Goal: Task Accomplishment & Management: Use online tool/utility

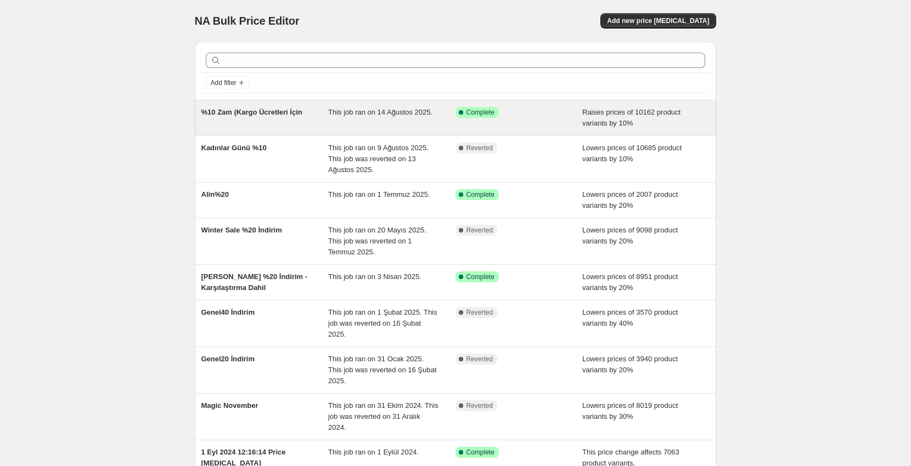
click at [316, 129] on div "%10 Zam (Kargo Ücretleri İçin This job ran on 14 Ağustos 2025. Success Complete…" at bounding box center [455, 117] width 521 height 35
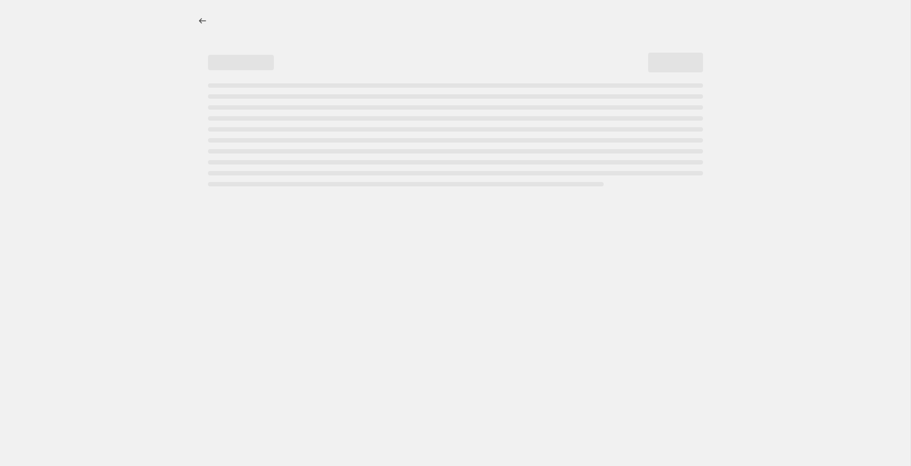
select select "percentage"
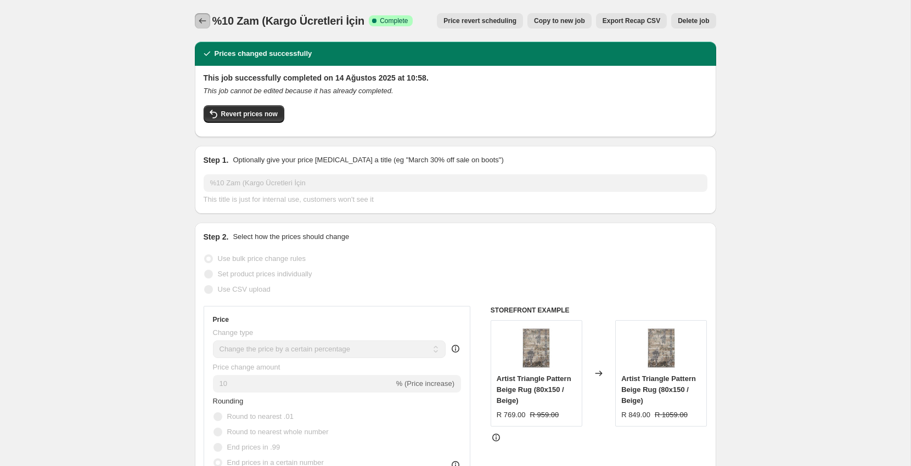
click at [203, 13] on button "Price change jobs" at bounding box center [202, 20] width 15 height 15
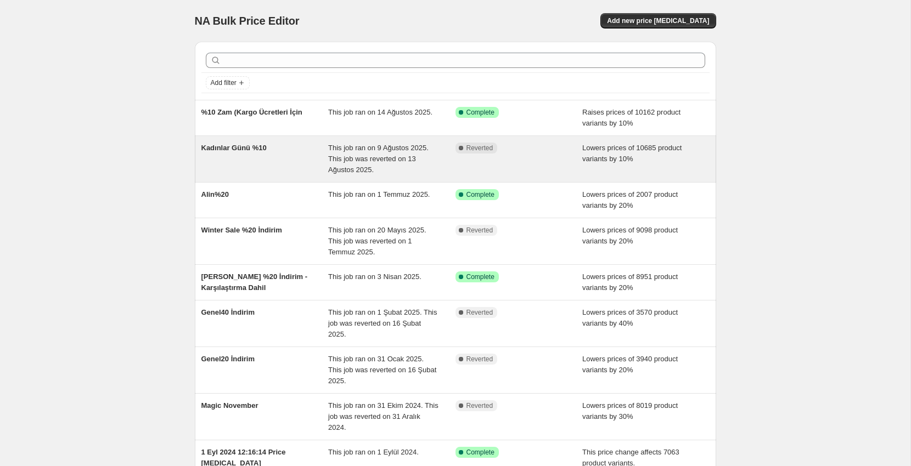
click at [267, 162] on div "Kadınlar Günü %10" at bounding box center [264, 159] width 127 height 33
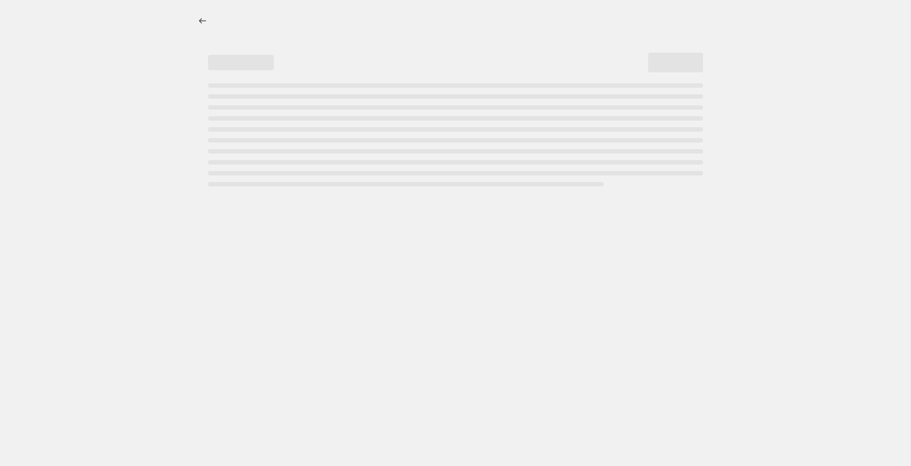
select select "percentage"
select select "no_change"
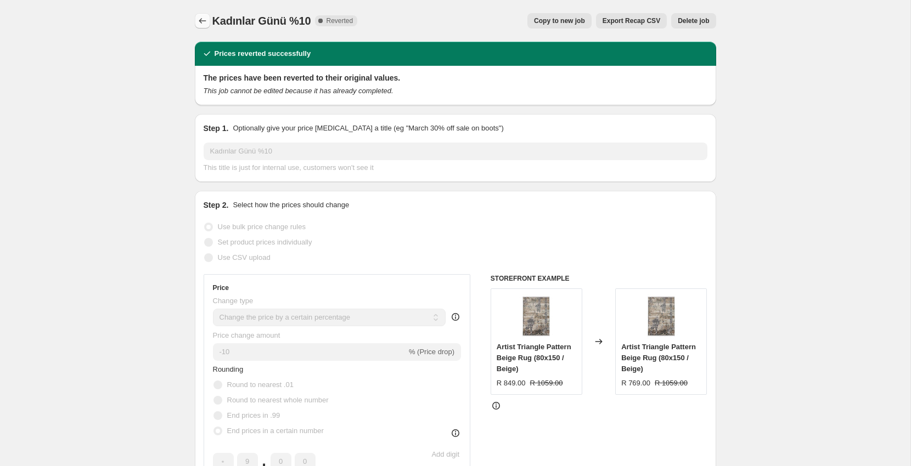
click at [200, 22] on icon "Price change jobs" at bounding box center [202, 20] width 11 height 11
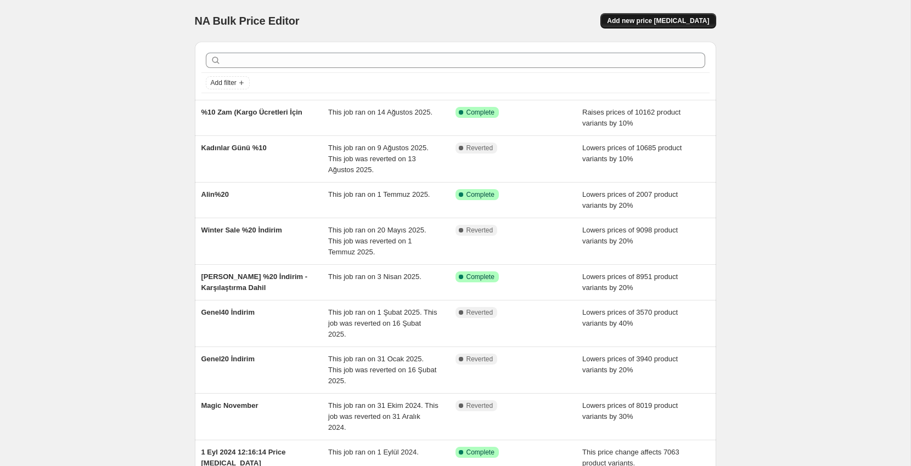
click at [667, 18] on span "Add new price [MEDICAL_DATA]" at bounding box center [658, 20] width 102 height 9
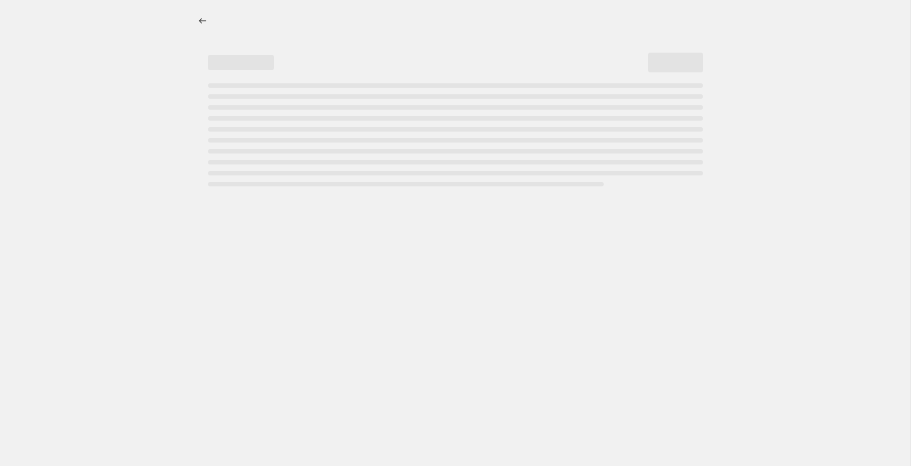
select select "percentage"
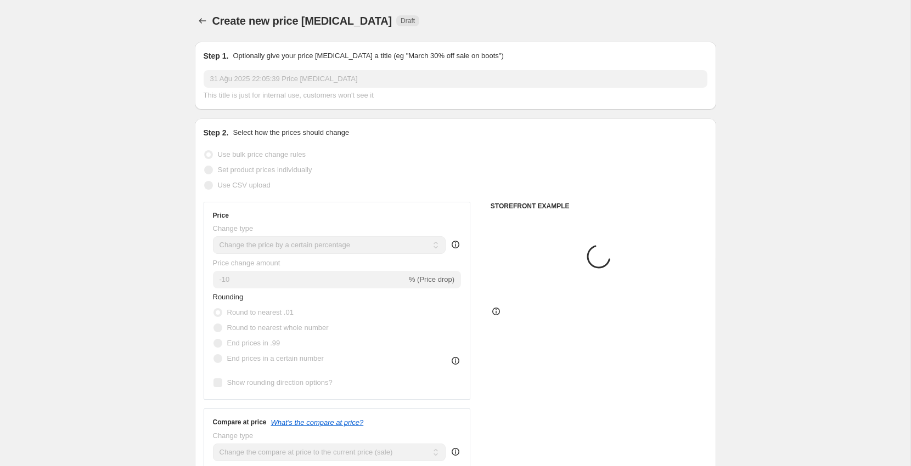
click at [347, 69] on div "Step 1. Optionally give your price change job a title (eg "March 30% off sale o…" at bounding box center [456, 75] width 504 height 50
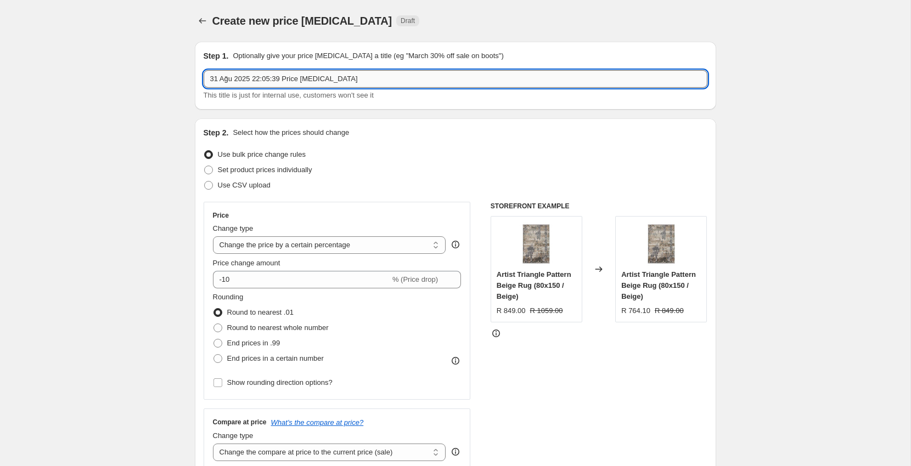
click at [346, 71] on input "31 Ağu 2025 22:05:39 Price change job" at bounding box center [456, 79] width 504 height 18
type input "%15 İndirim Spring Sale"
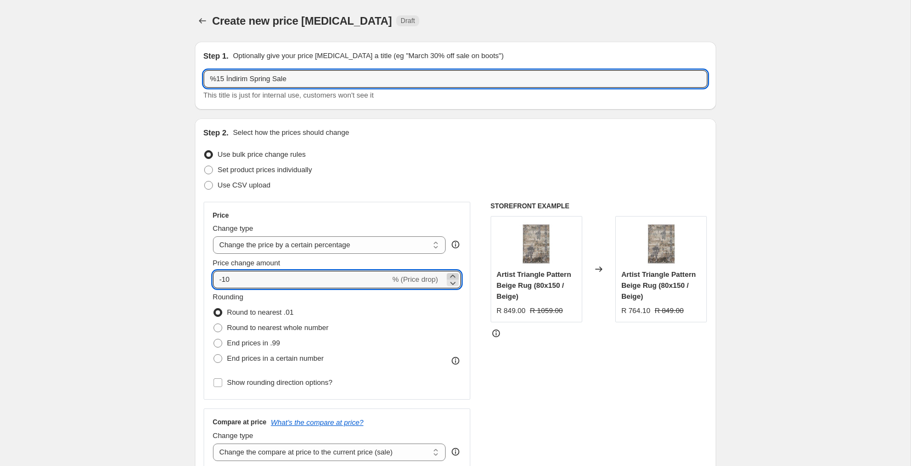
click at [452, 275] on icon at bounding box center [452, 276] width 5 height 3
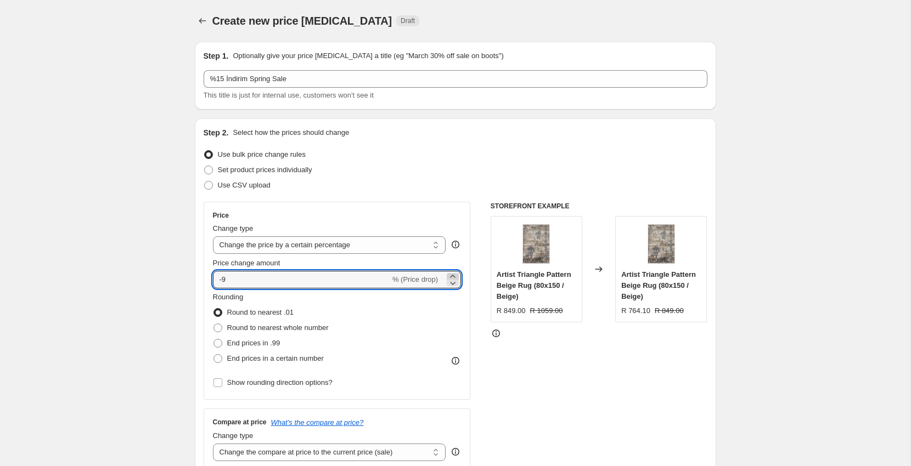
click at [452, 275] on icon at bounding box center [452, 276] width 5 height 3
click at [452, 285] on icon at bounding box center [452, 283] width 11 height 11
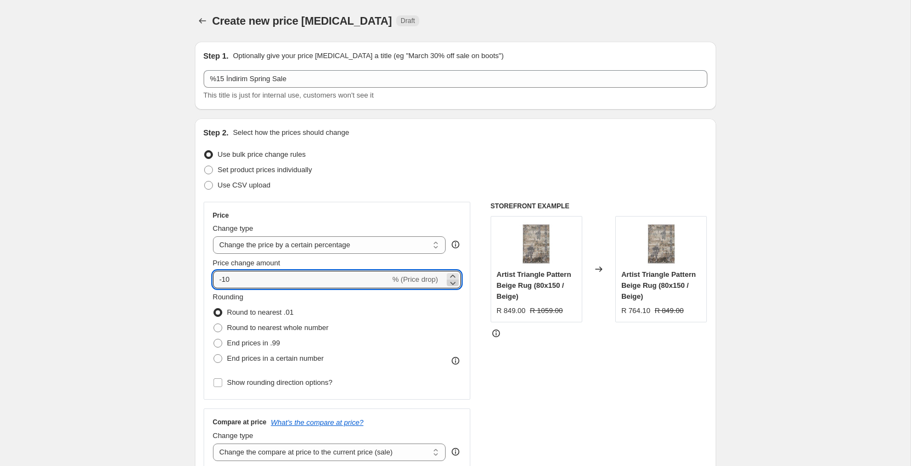
click at [452, 285] on icon at bounding box center [452, 283] width 11 height 11
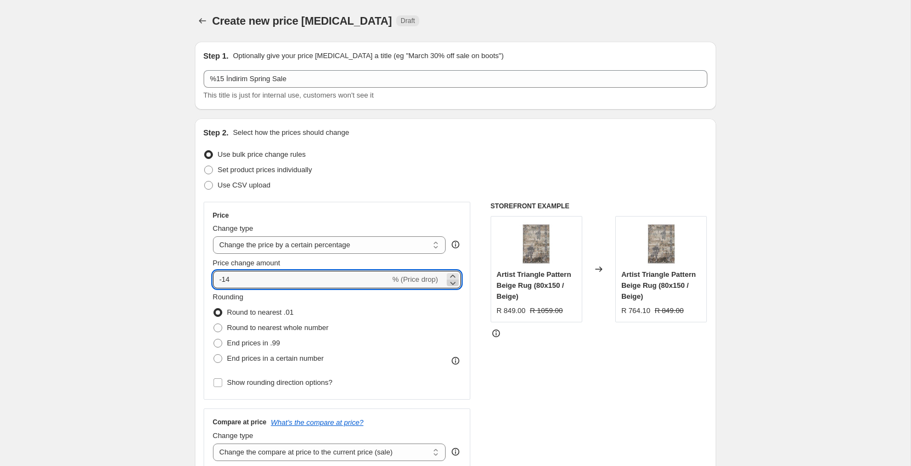
type input "-15"
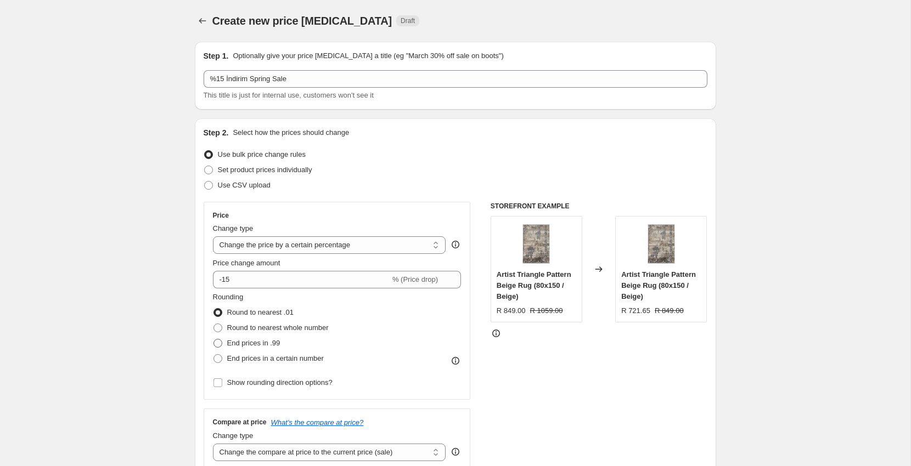
click at [275, 343] on span "End prices in .99" at bounding box center [253, 343] width 53 height 8
click at [214, 340] on input "End prices in .99" at bounding box center [213, 339] width 1 height 1
radio input "true"
click at [275, 364] on label "End prices in a certain number" at bounding box center [268, 358] width 111 height 15
click at [214, 355] on input "End prices in a certain number" at bounding box center [213, 354] width 1 height 1
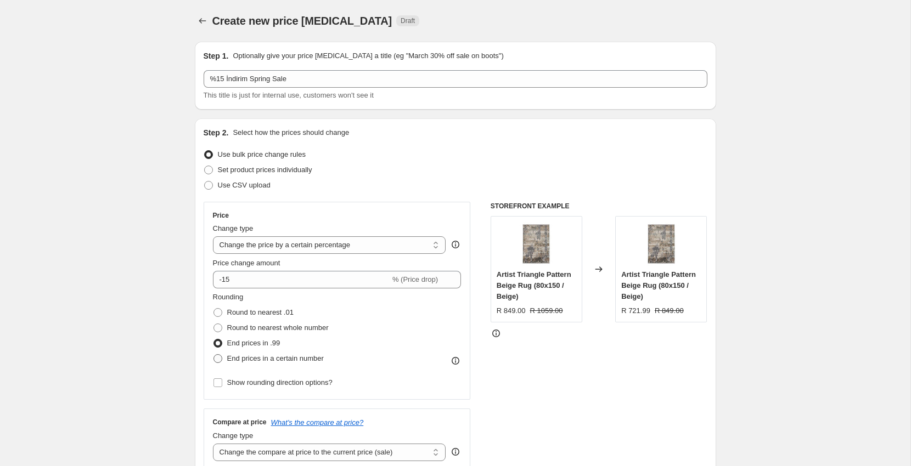
radio input "true"
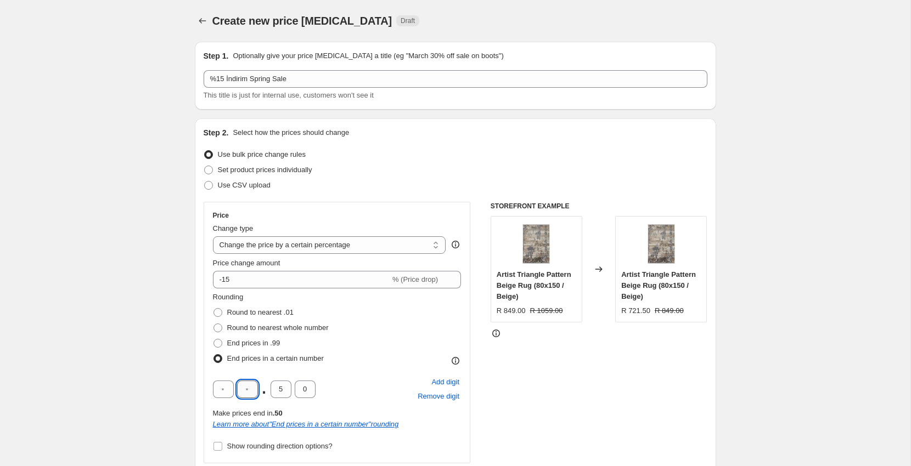
click at [255, 387] on input "text" at bounding box center [247, 390] width 21 height 18
type input "9"
type input "0"
click at [381, 346] on div "Rounding Round to nearest .01 Round to nearest whole number End prices in .99 E…" at bounding box center [337, 329] width 249 height 75
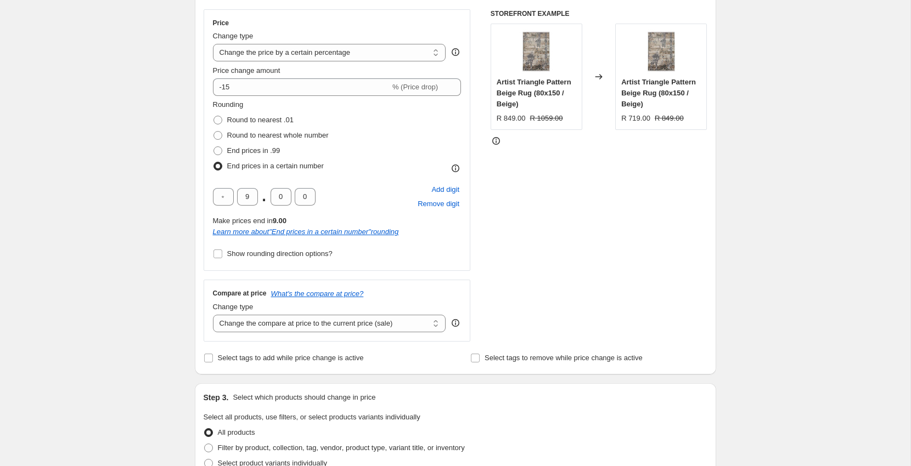
scroll to position [194, 0]
click at [264, 315] on select "Change the compare at price to the current price (sale) Change the compare at p…" at bounding box center [329, 322] width 233 height 18
select select "no_change"
click at [213, 313] on select "Change the compare at price to the current price (sale) Change the compare at p…" at bounding box center [329, 322] width 233 height 18
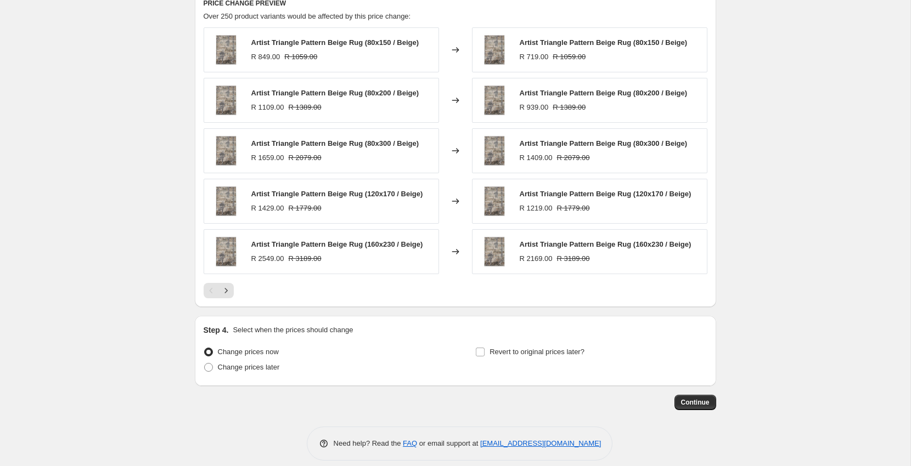
scroll to position [690, 0]
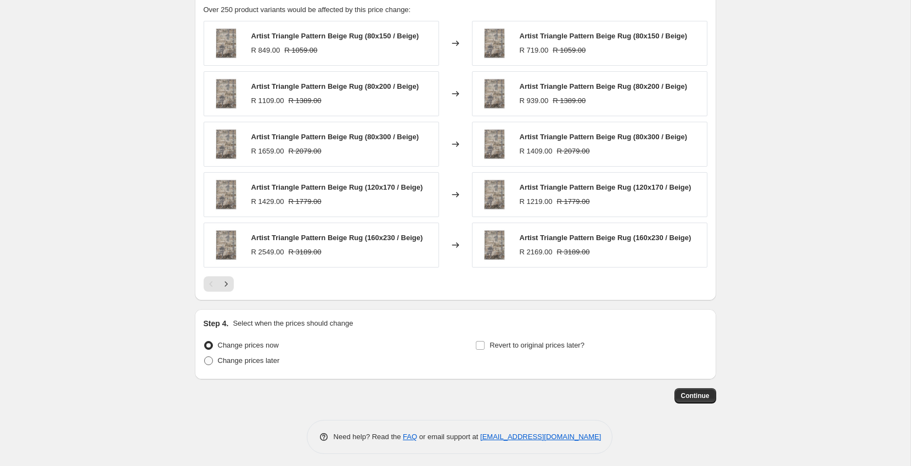
click at [262, 353] on label "Change prices later" at bounding box center [242, 360] width 76 height 15
click at [205, 357] on input "Change prices later" at bounding box center [204, 357] width 1 height 1
radio input "true"
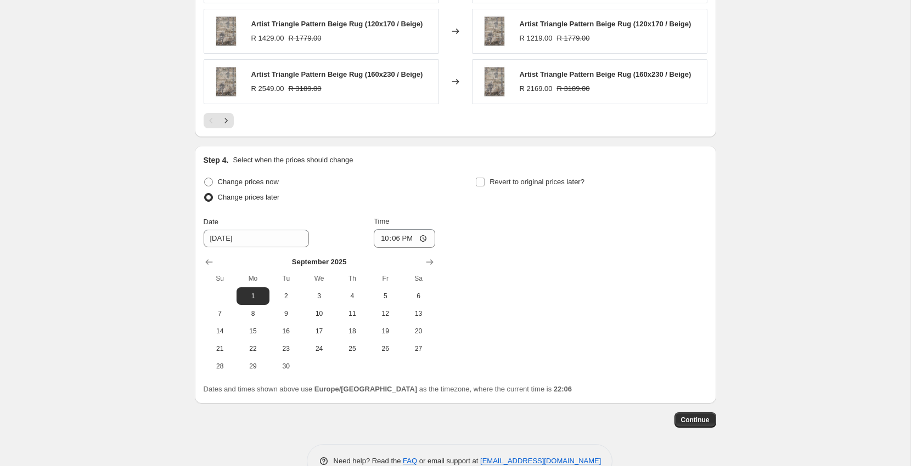
scroll to position [868, 0]
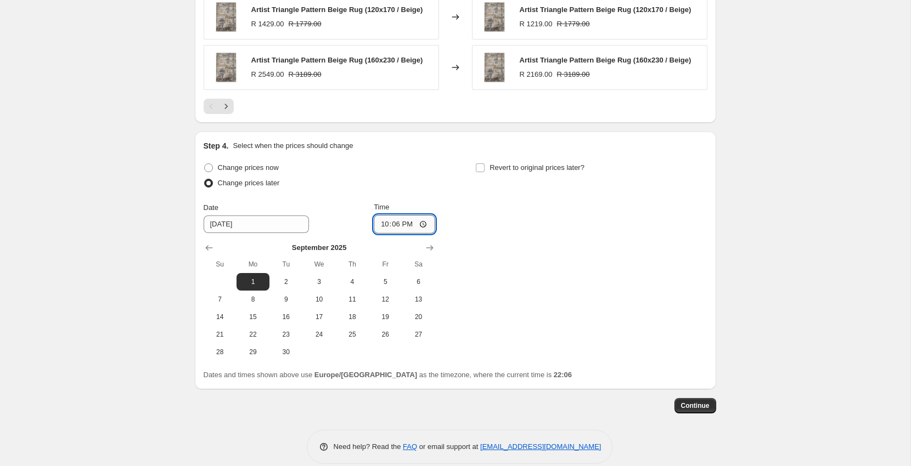
click at [395, 221] on input "22:06" at bounding box center [404, 224] width 61 height 19
click at [260, 273] on button "1" at bounding box center [252, 282] width 33 height 18
click at [394, 221] on input "22:06" at bounding box center [404, 224] width 61 height 19
click at [352, 181] on div "Change prices later" at bounding box center [320, 183] width 232 height 15
click at [264, 166] on span "Change prices now" at bounding box center [248, 168] width 61 height 8
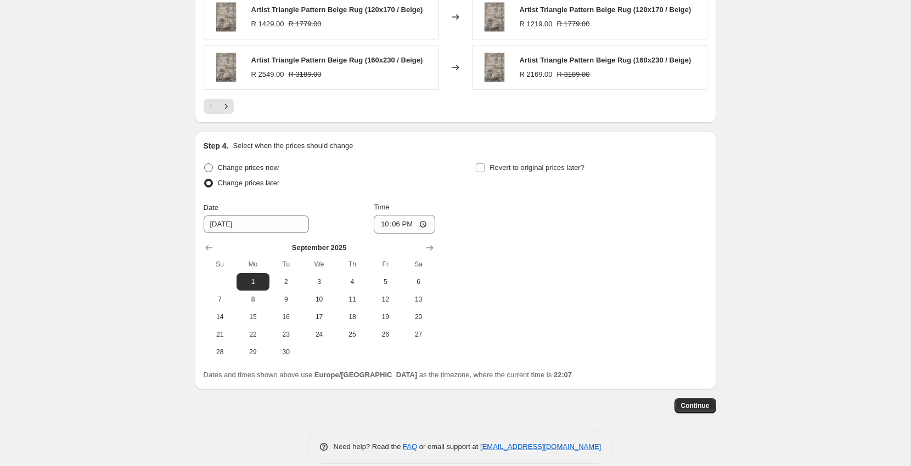
click at [205, 164] on input "Change prices now" at bounding box center [204, 164] width 1 height 1
radio input "true"
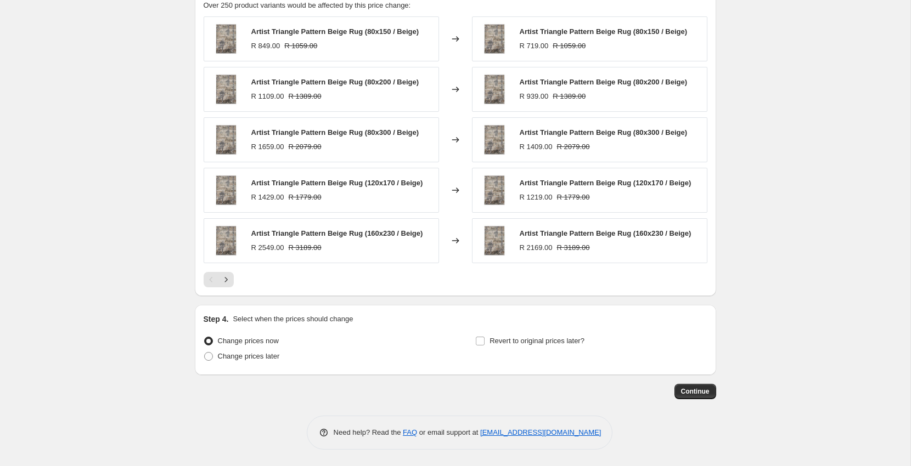
scroll to position [690, 0]
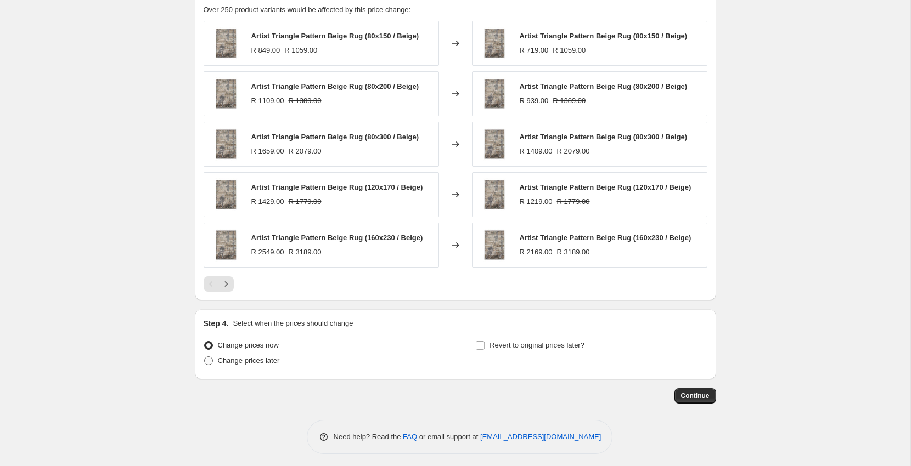
click at [279, 358] on span "Change prices later" at bounding box center [249, 361] width 62 height 8
click at [205, 357] on input "Change prices later" at bounding box center [204, 357] width 1 height 1
radio input "true"
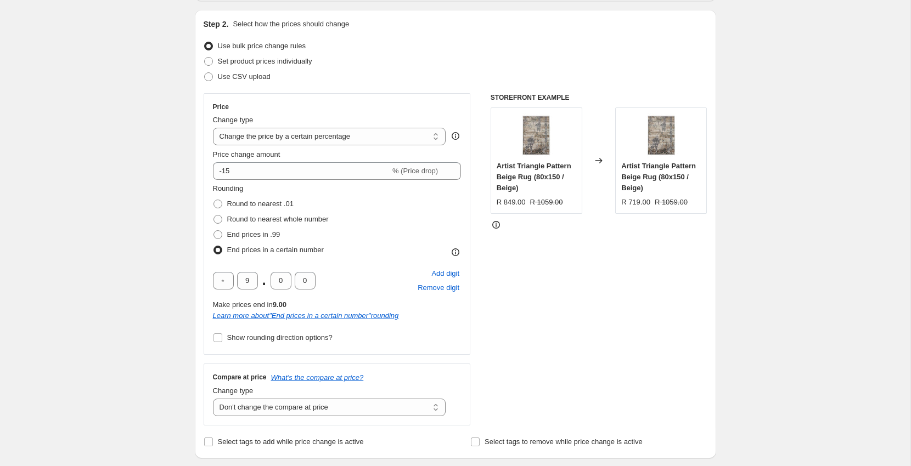
scroll to position [0, 0]
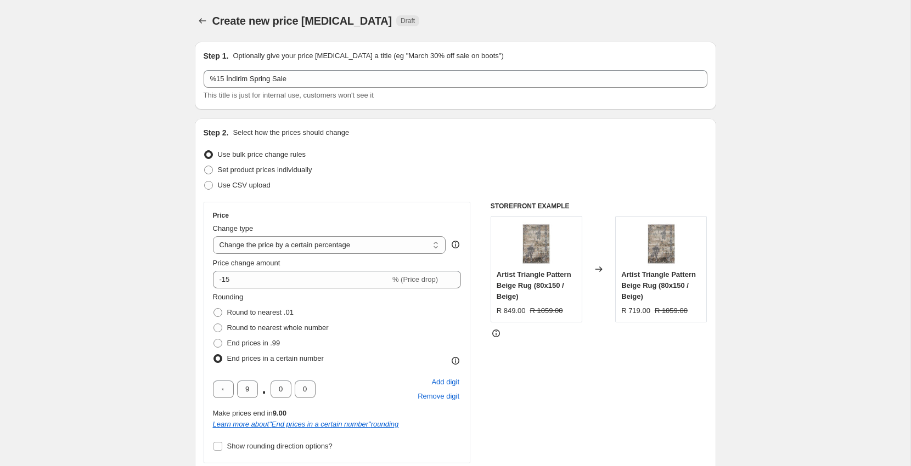
click at [339, 34] on div "Create new price change job. This page is ready Create new price change job Dra…" at bounding box center [455, 21] width 521 height 42
click at [338, 34] on div "Create new price change job. This page is ready Create new price change job Dra…" at bounding box center [455, 21] width 521 height 42
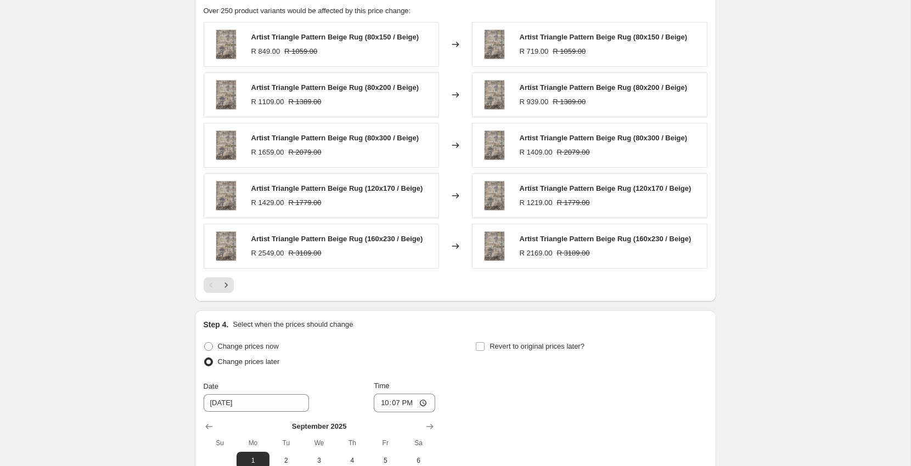
scroll to position [877, 0]
